Goal: Transaction & Acquisition: Purchase product/service

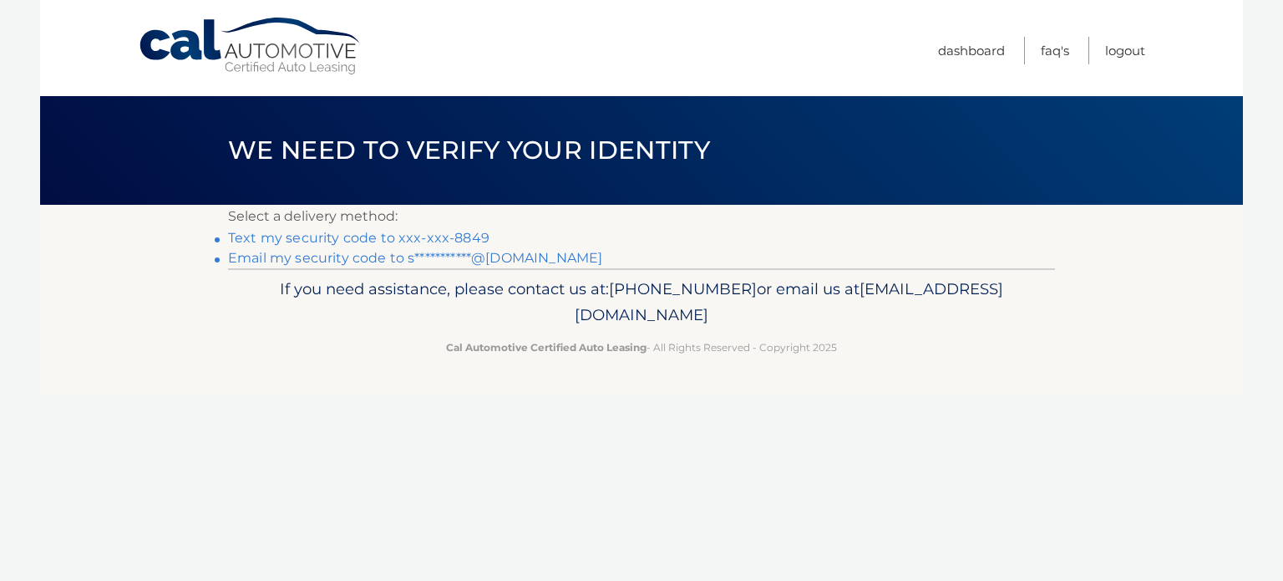
click at [473, 237] on link "Text my security code to xxx-xxx-8849" at bounding box center [359, 238] width 262 height 16
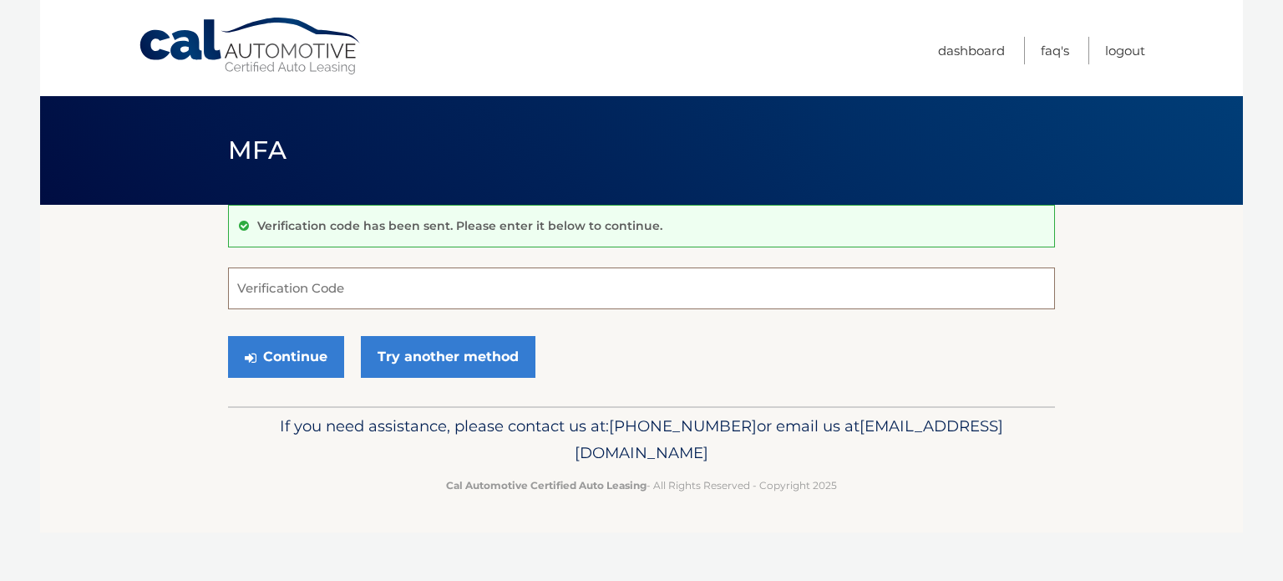
click at [372, 283] on input "Verification Code" at bounding box center [641, 288] width 827 height 42
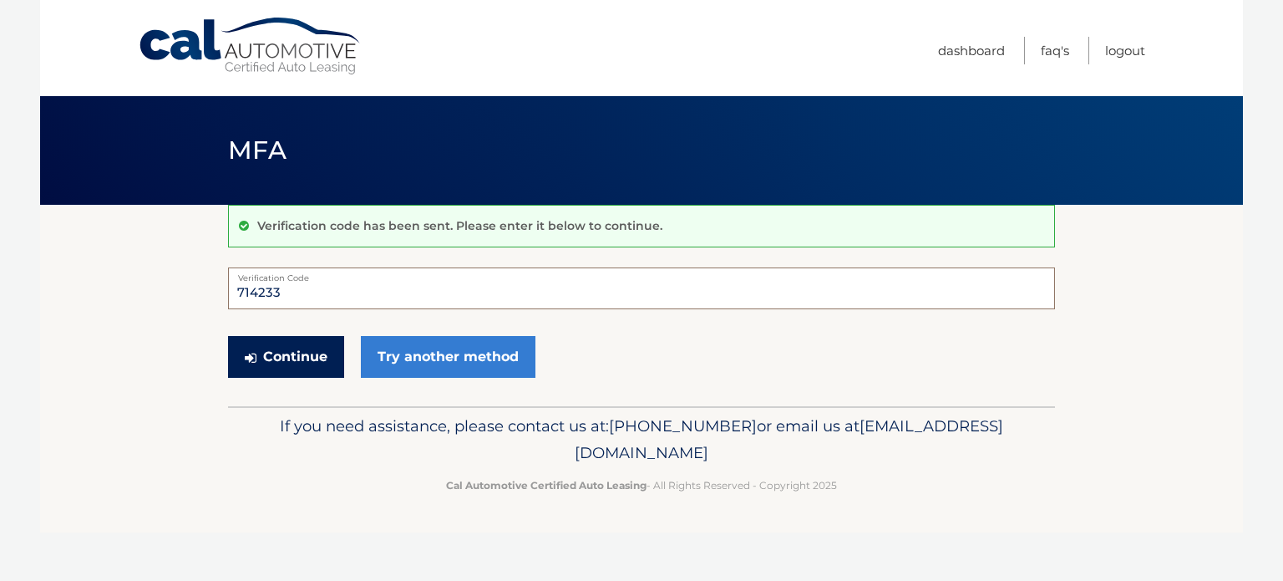
type input "714233"
click at [289, 367] on button "Continue" at bounding box center [286, 357] width 116 height 42
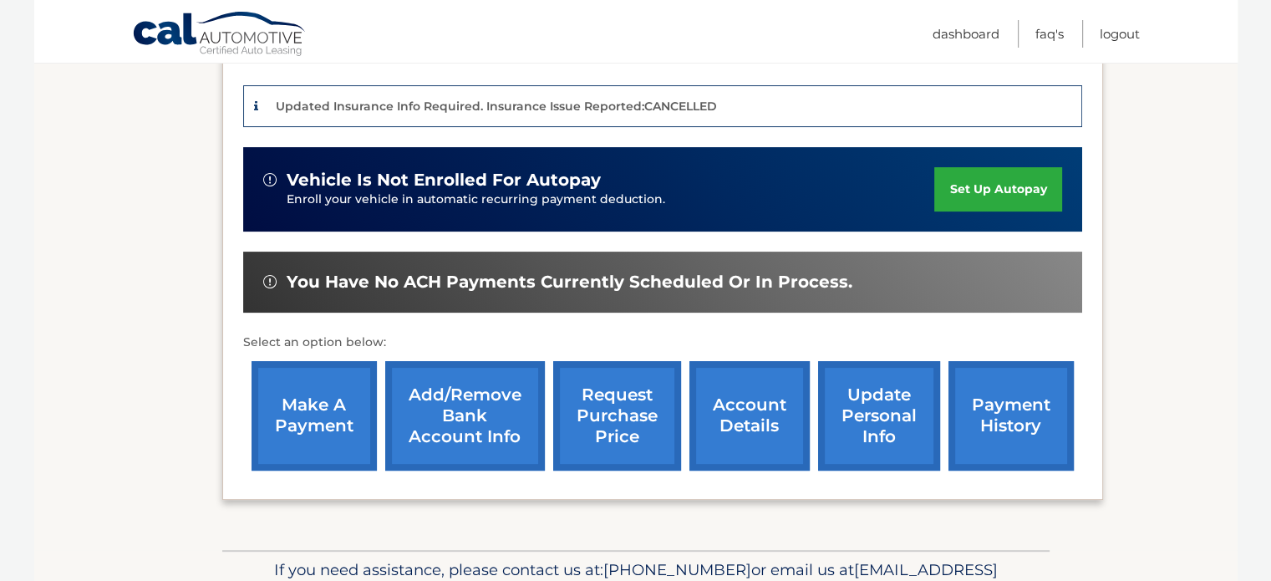
scroll to position [424, 0]
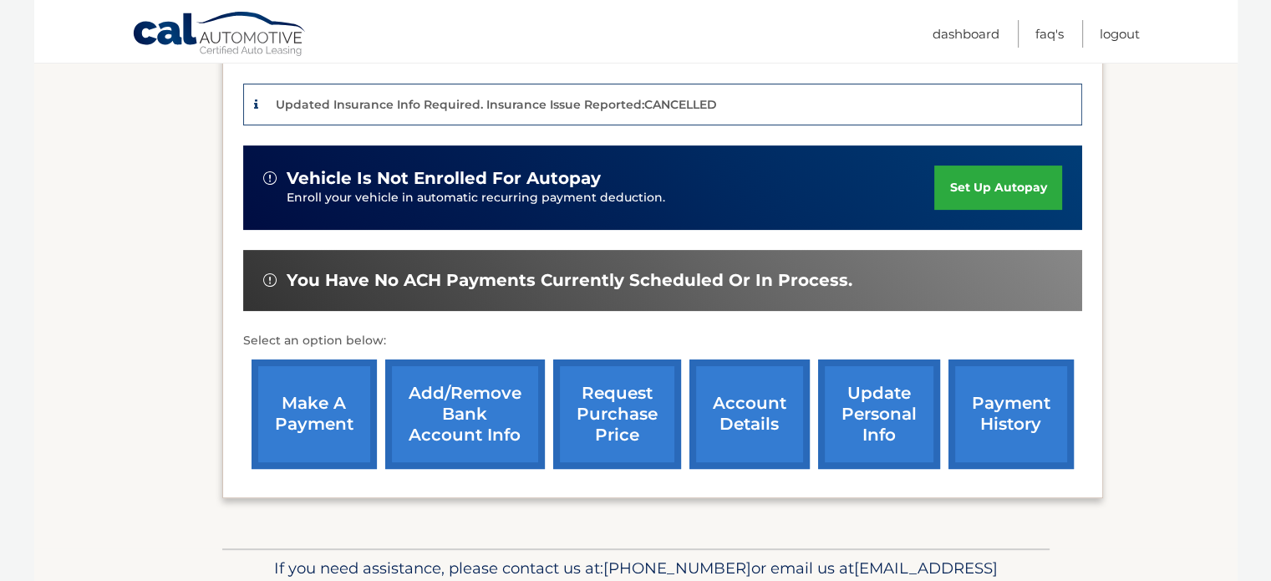
click at [289, 401] on link "make a payment" at bounding box center [314, 413] width 125 height 109
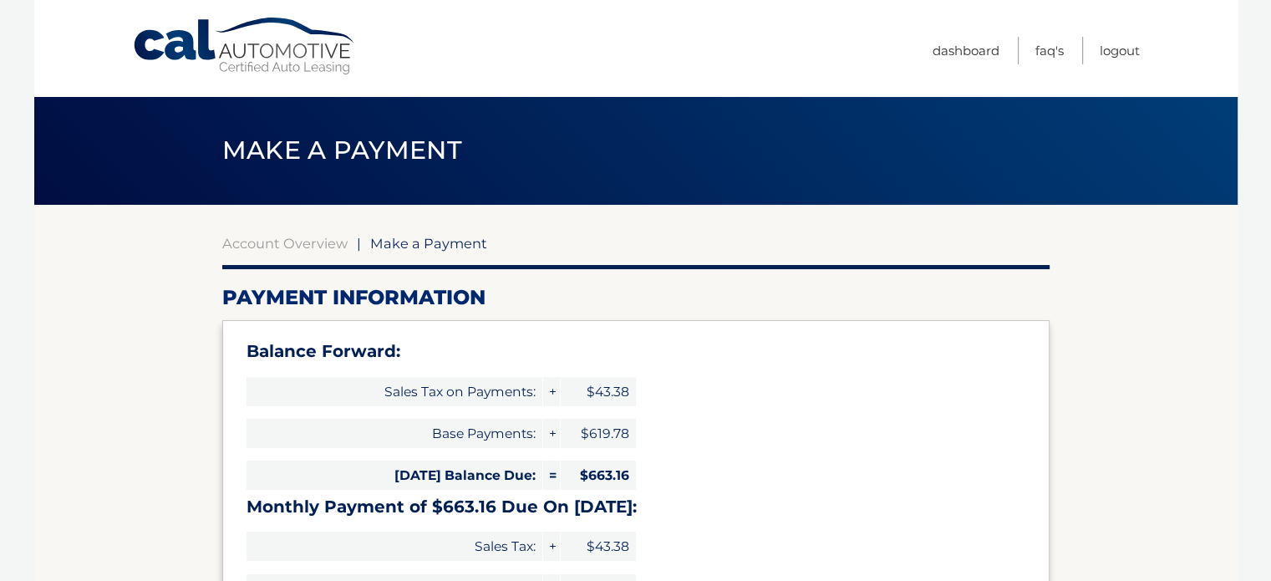
select select "NjI0MmE1MWQtZTRlNy00Y2ExLWJkZWYtYmZiMDI1MDkyZGMz"
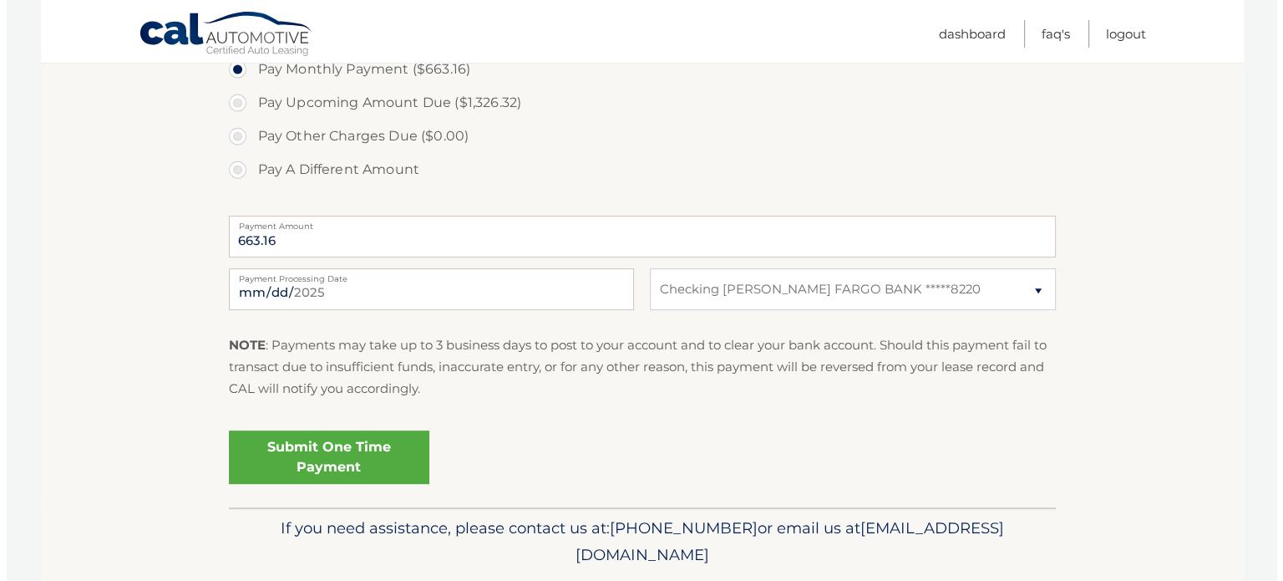
scroll to position [672, 0]
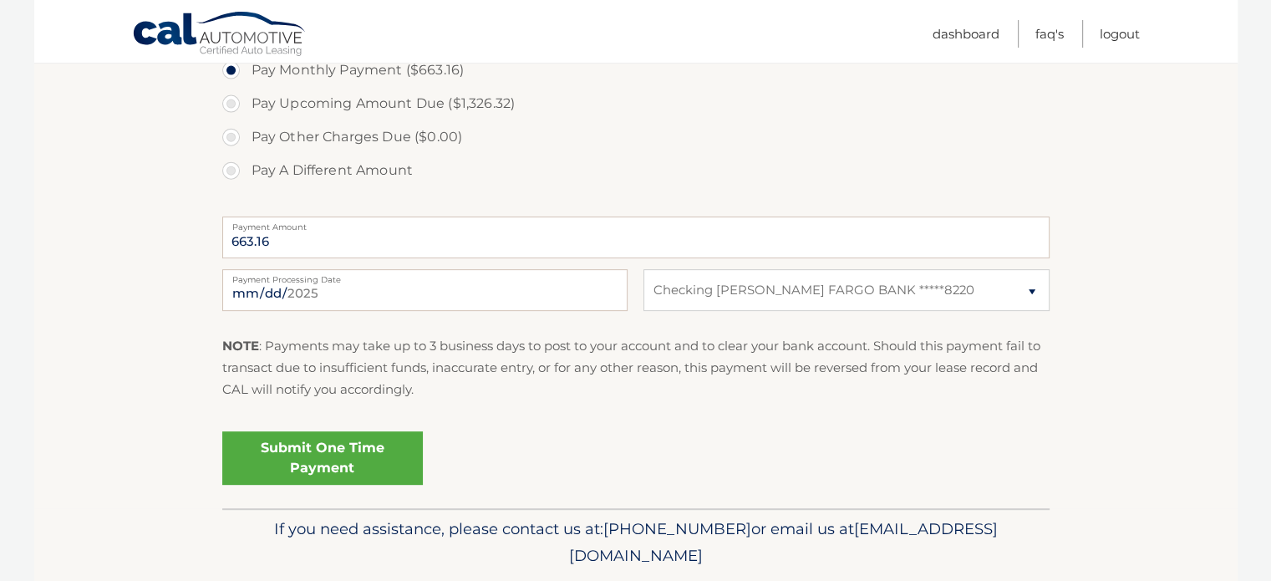
click at [312, 450] on link "Submit One Time Payment" at bounding box center [322, 457] width 201 height 53
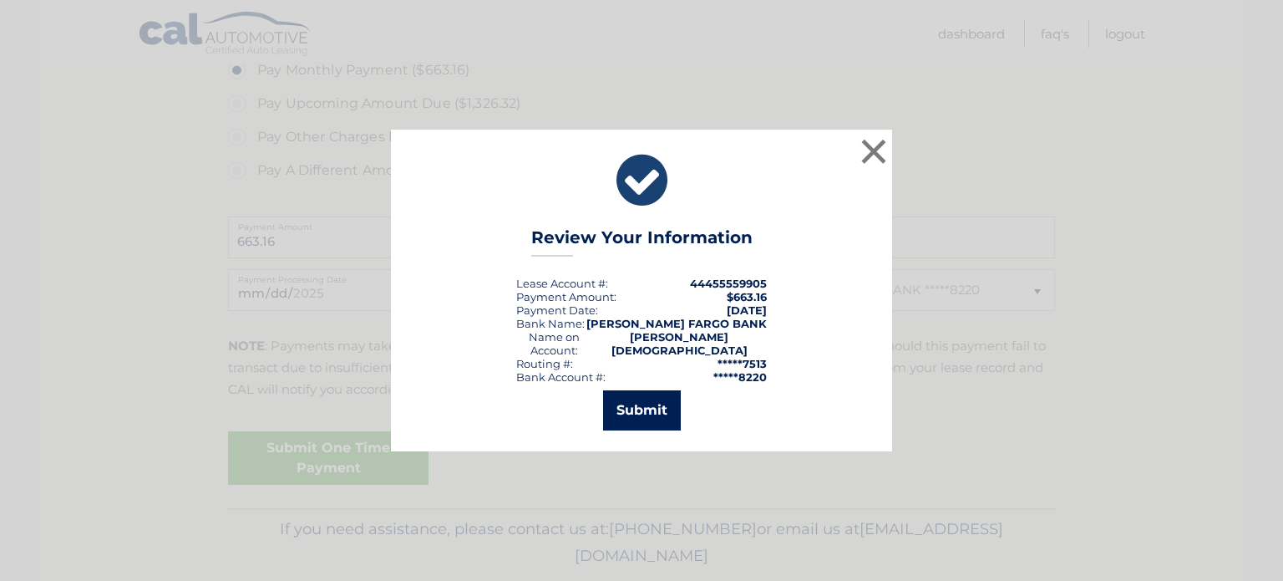
click at [651, 409] on button "Submit" at bounding box center [642, 410] width 78 height 40
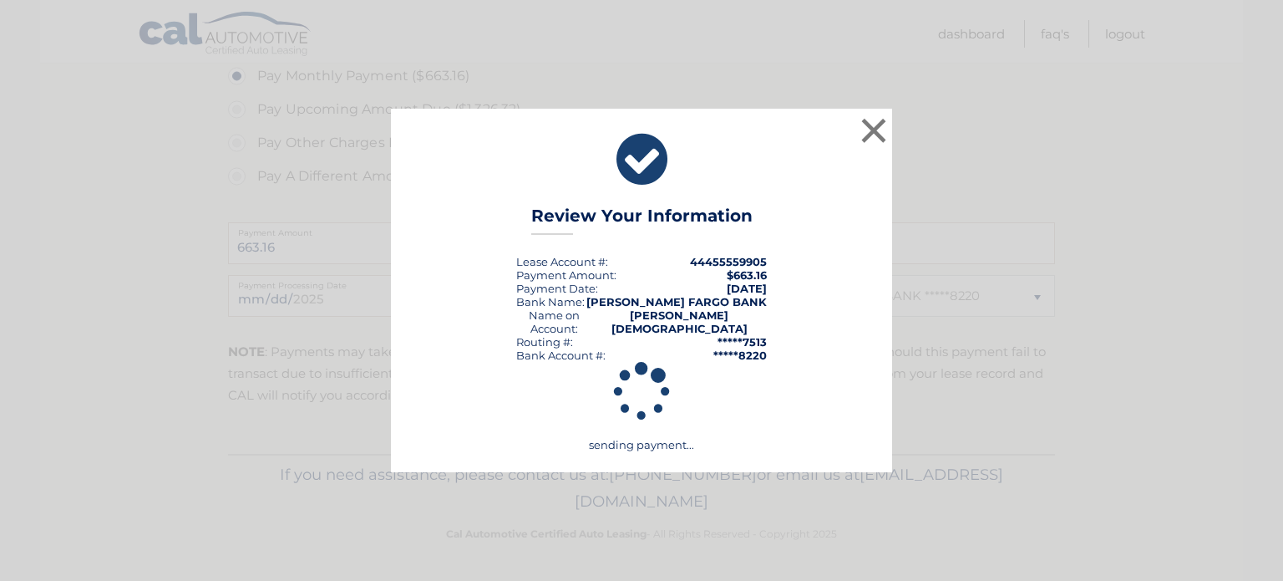
scroll to position [665, 0]
